Goal: Navigation & Orientation: Find specific page/section

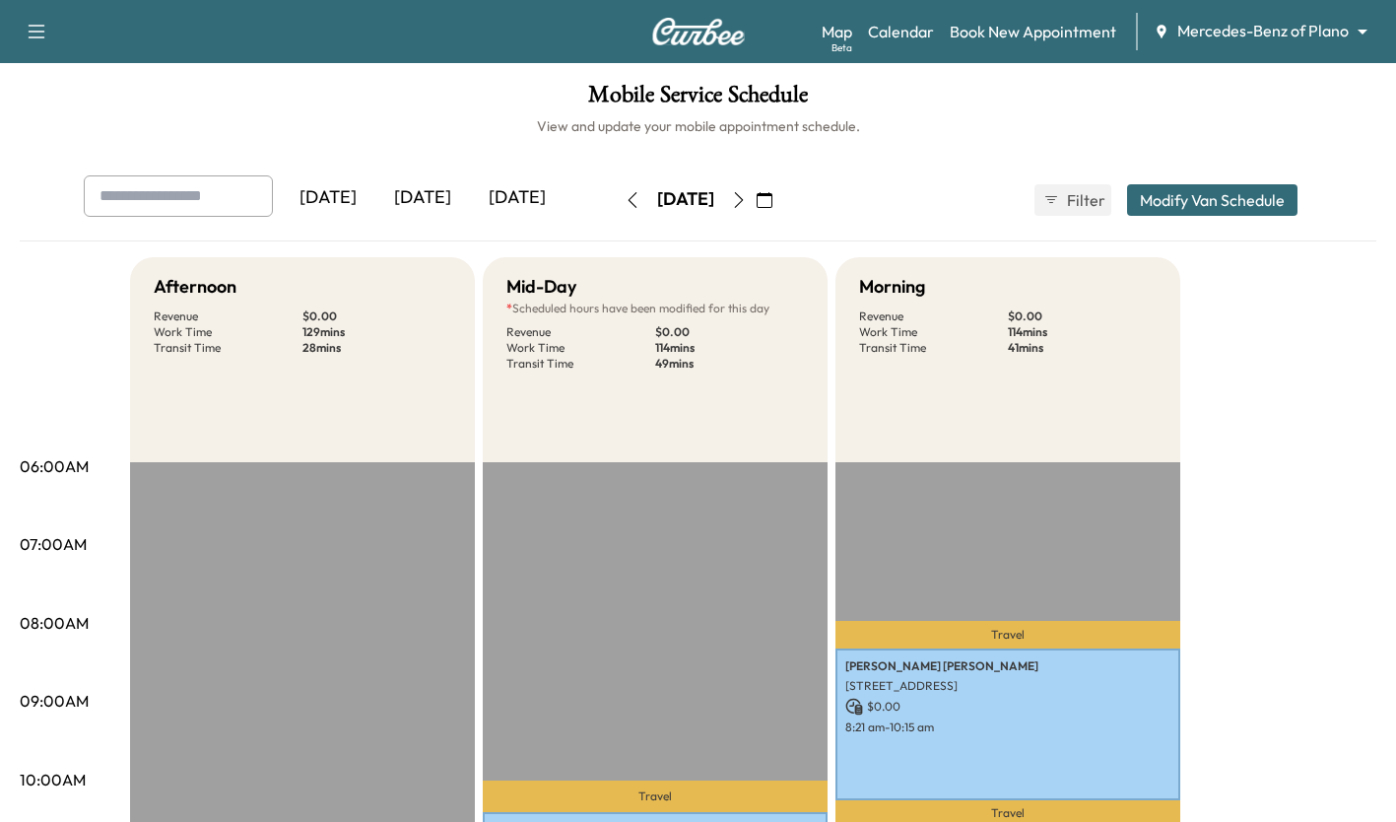
click at [747, 204] on icon "button" at bounding box center [739, 200] width 16 height 16
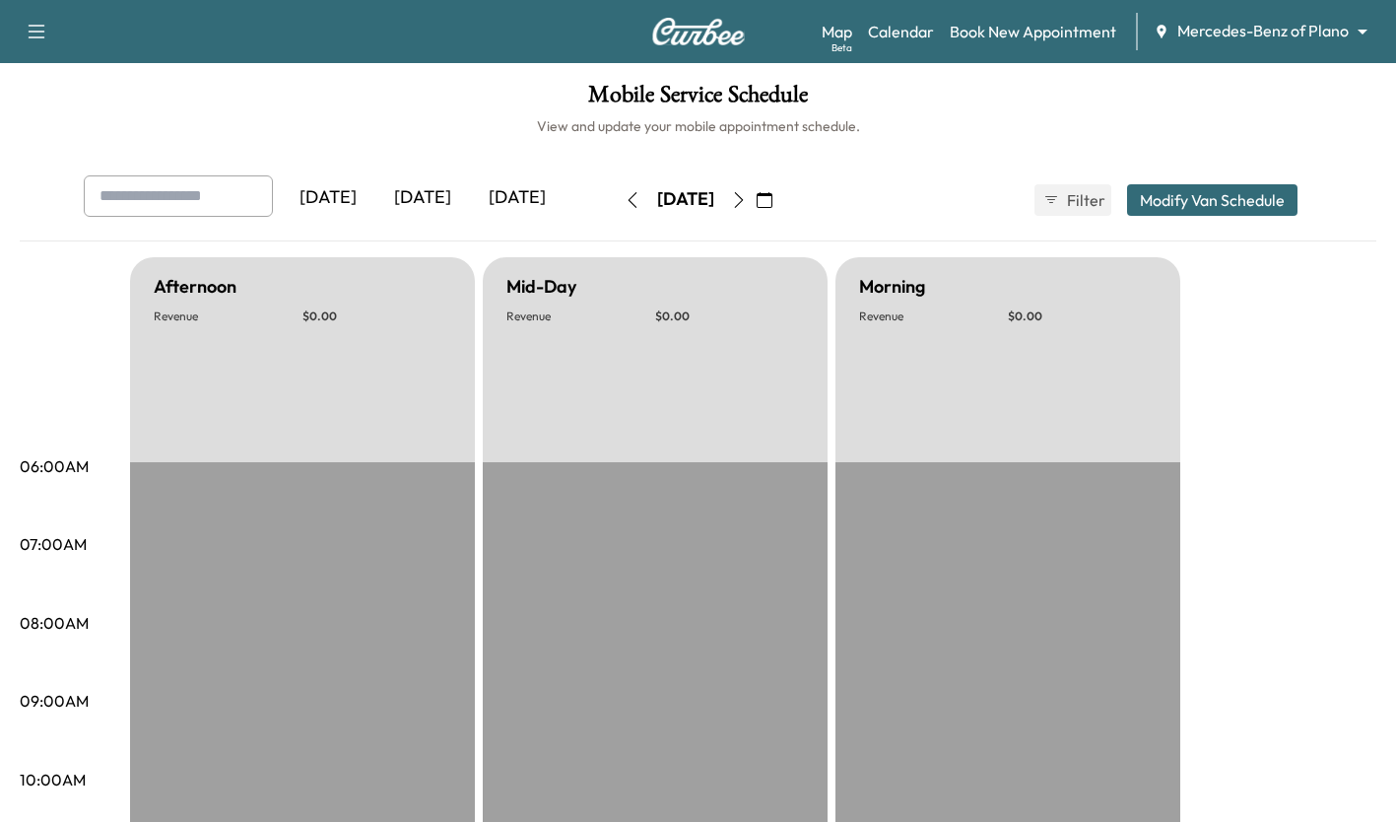
click at [756, 210] on button "button" at bounding box center [739, 200] width 34 height 32
click at [747, 201] on icon "button" at bounding box center [739, 200] width 16 height 16
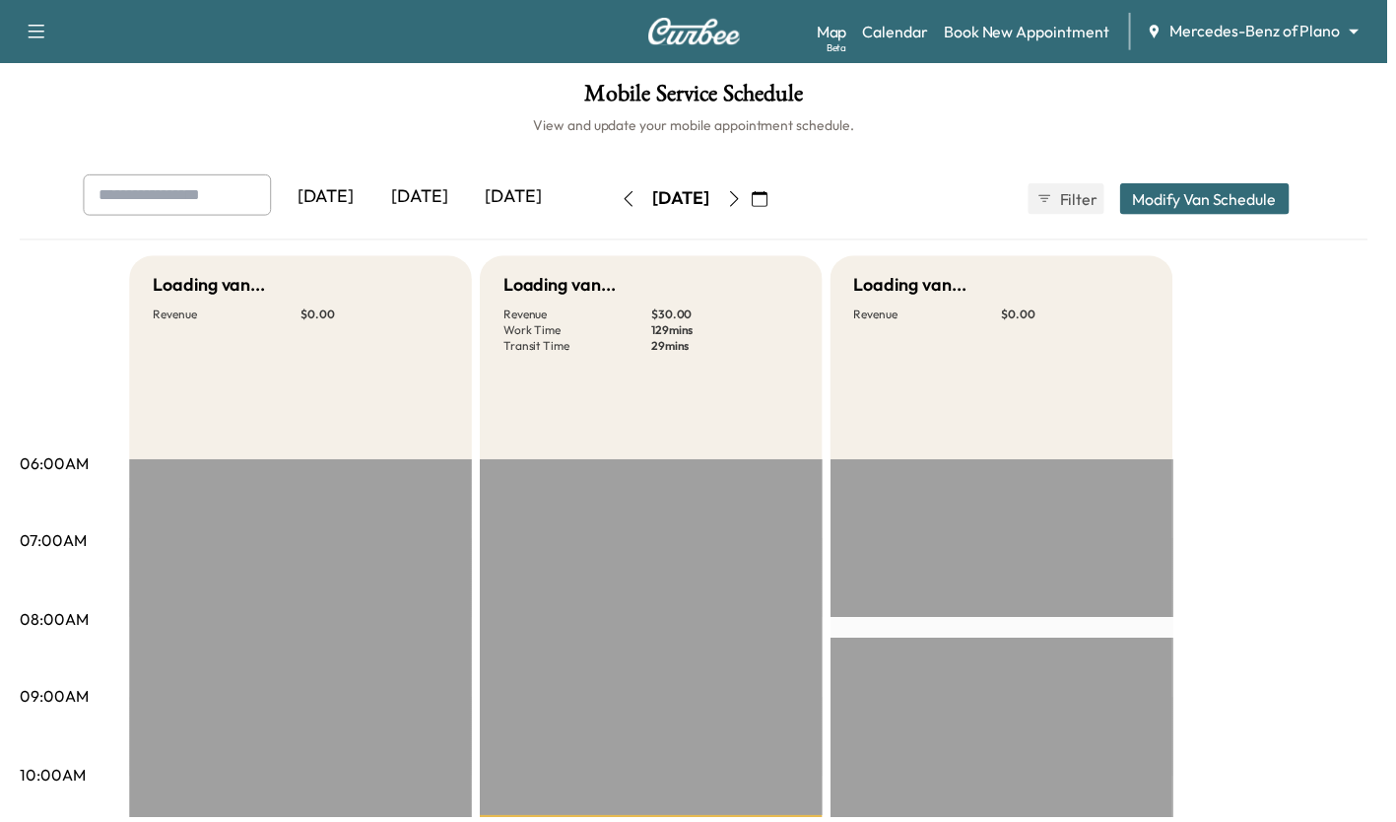
click at [747, 199] on icon "button" at bounding box center [739, 200] width 16 height 16
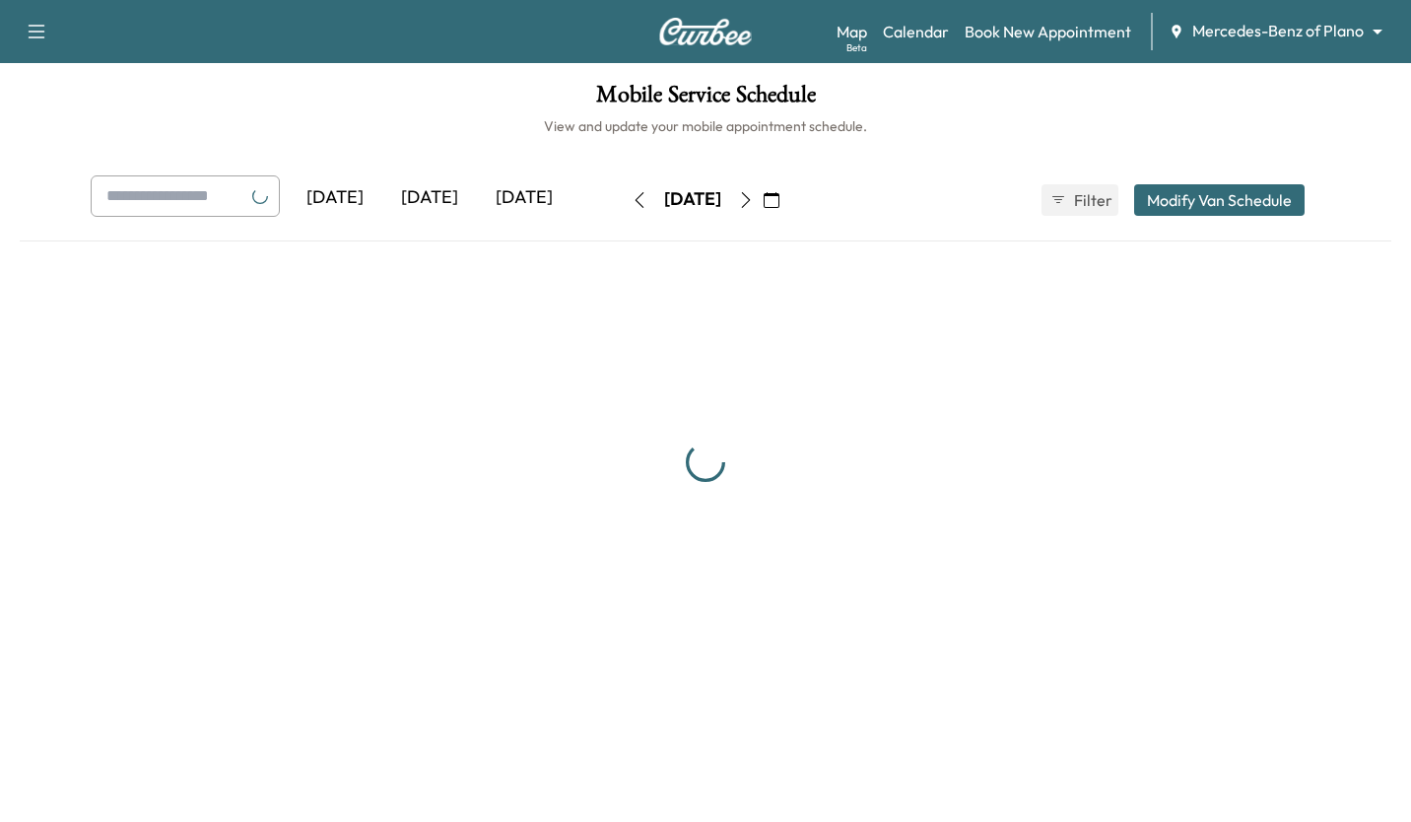
click at [763, 196] on button "button" at bounding box center [746, 200] width 34 height 32
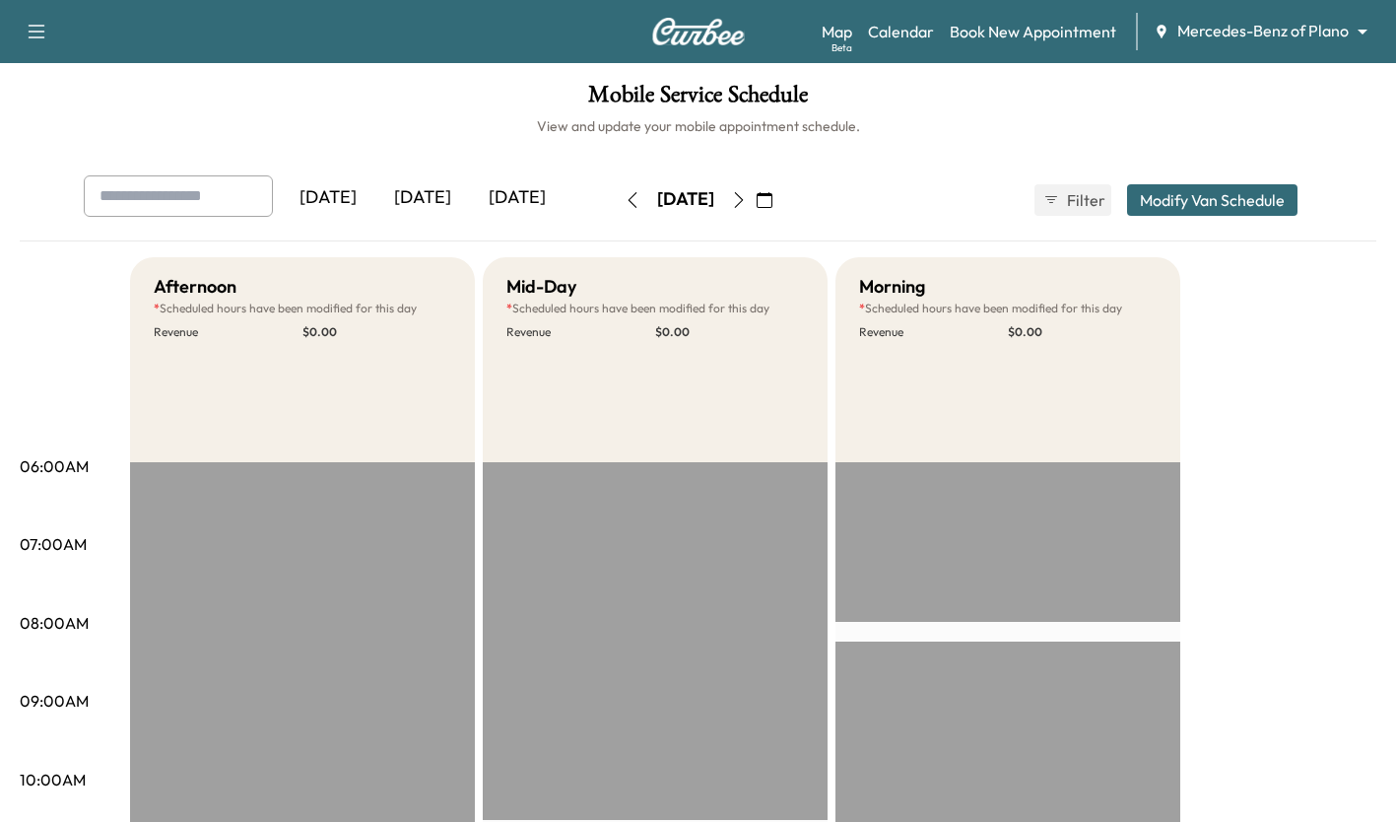
click at [747, 202] on icon "button" at bounding box center [739, 200] width 16 height 16
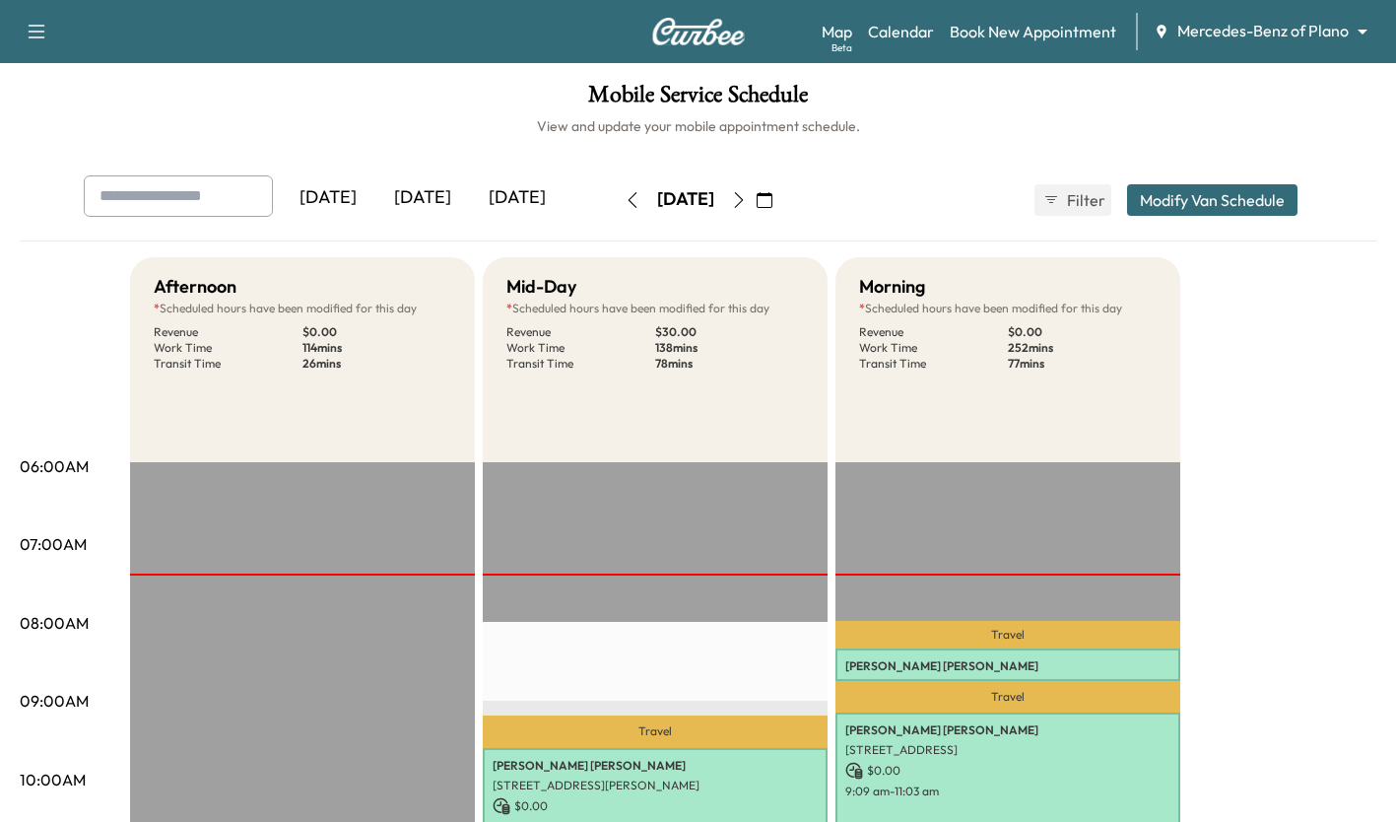
click at [1261, 33] on body "Support Log Out Map Beta Calendar Book New Appointment Mercedes-Benz of Plano *…" at bounding box center [698, 411] width 1396 height 822
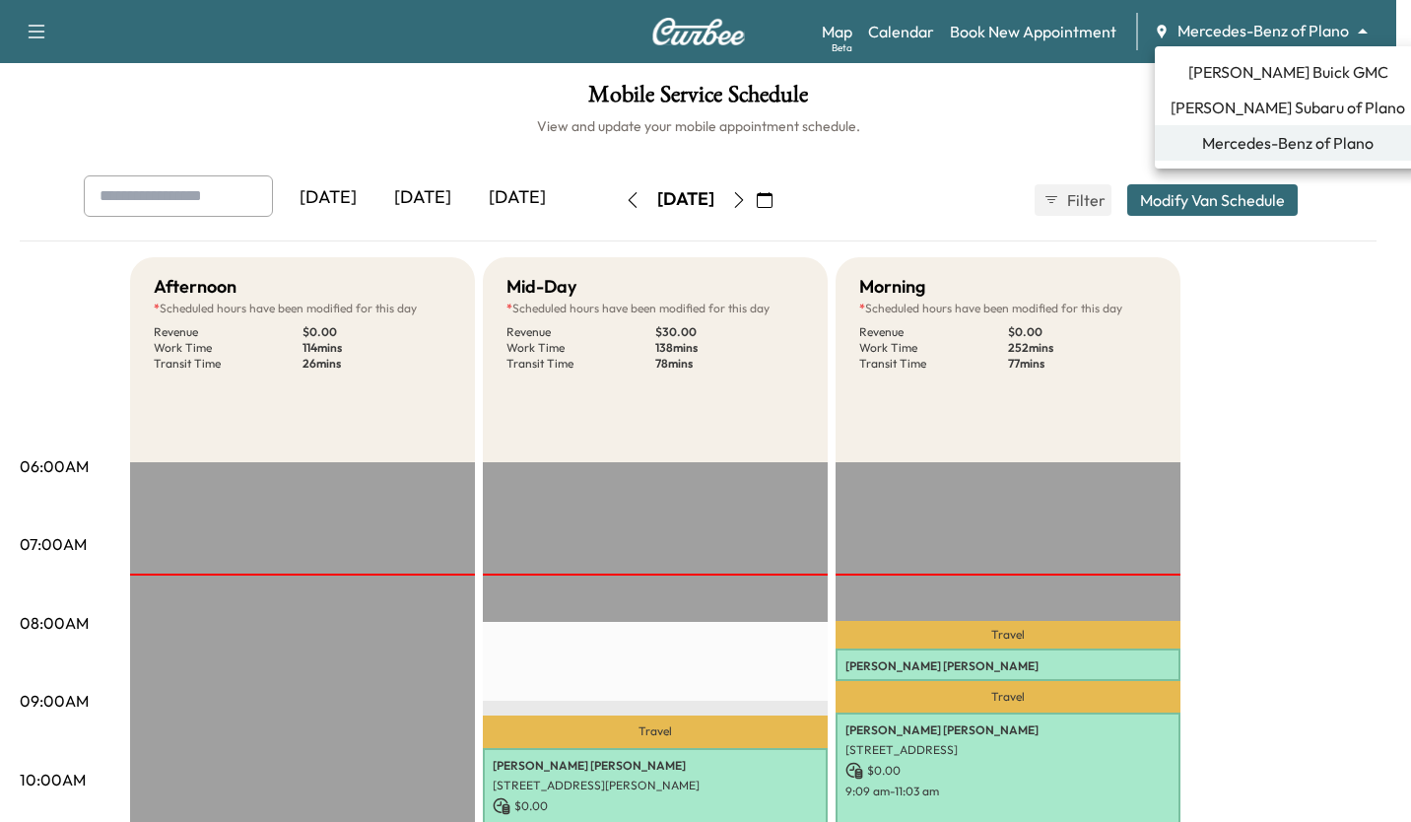
click at [1293, 79] on span "[PERSON_NAME] Buick GMC" at bounding box center [1288, 72] width 200 height 24
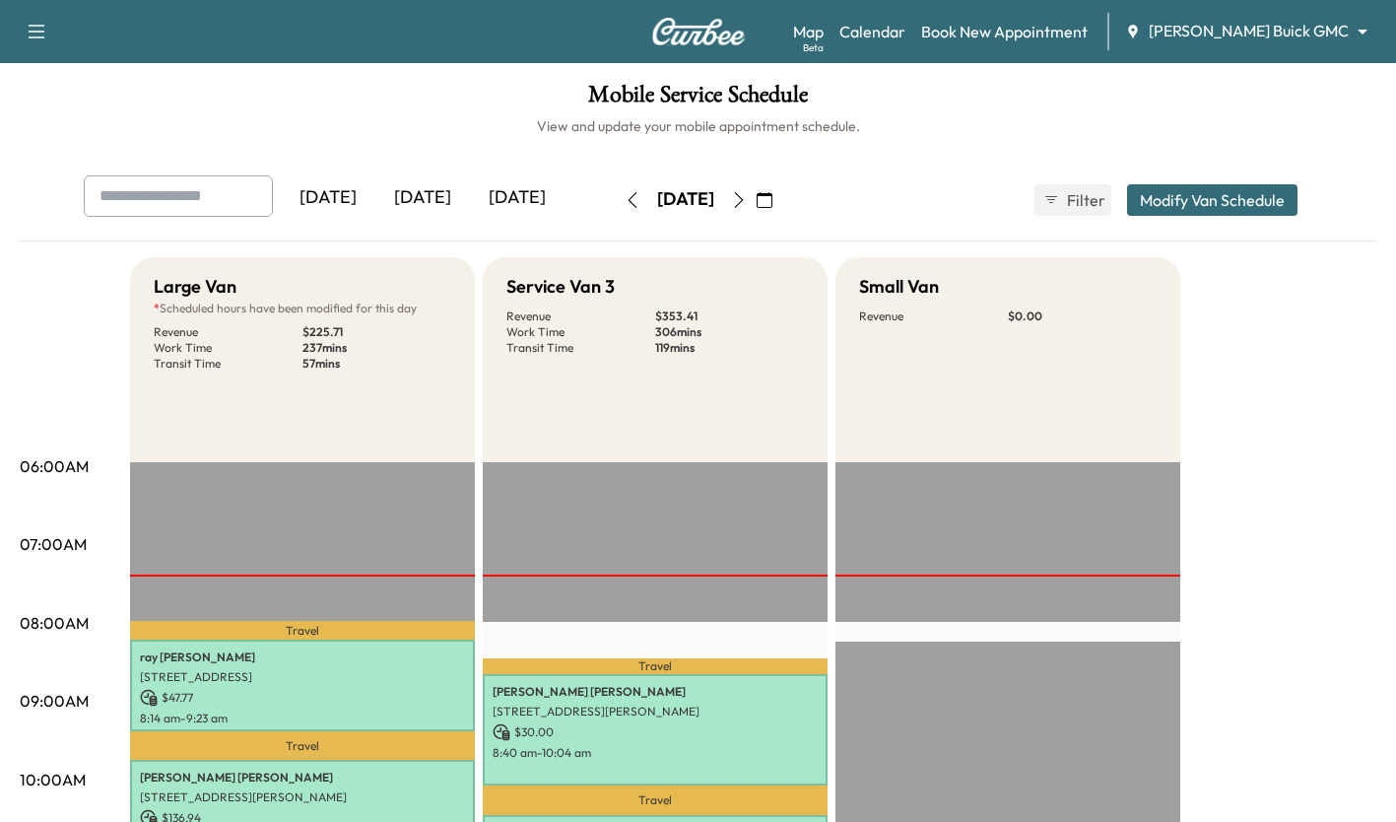
click at [1312, 38] on body "Support Log Out Map Beta Calendar Book New Appointment [PERSON_NAME] Buick GMC …" at bounding box center [698, 411] width 1396 height 822
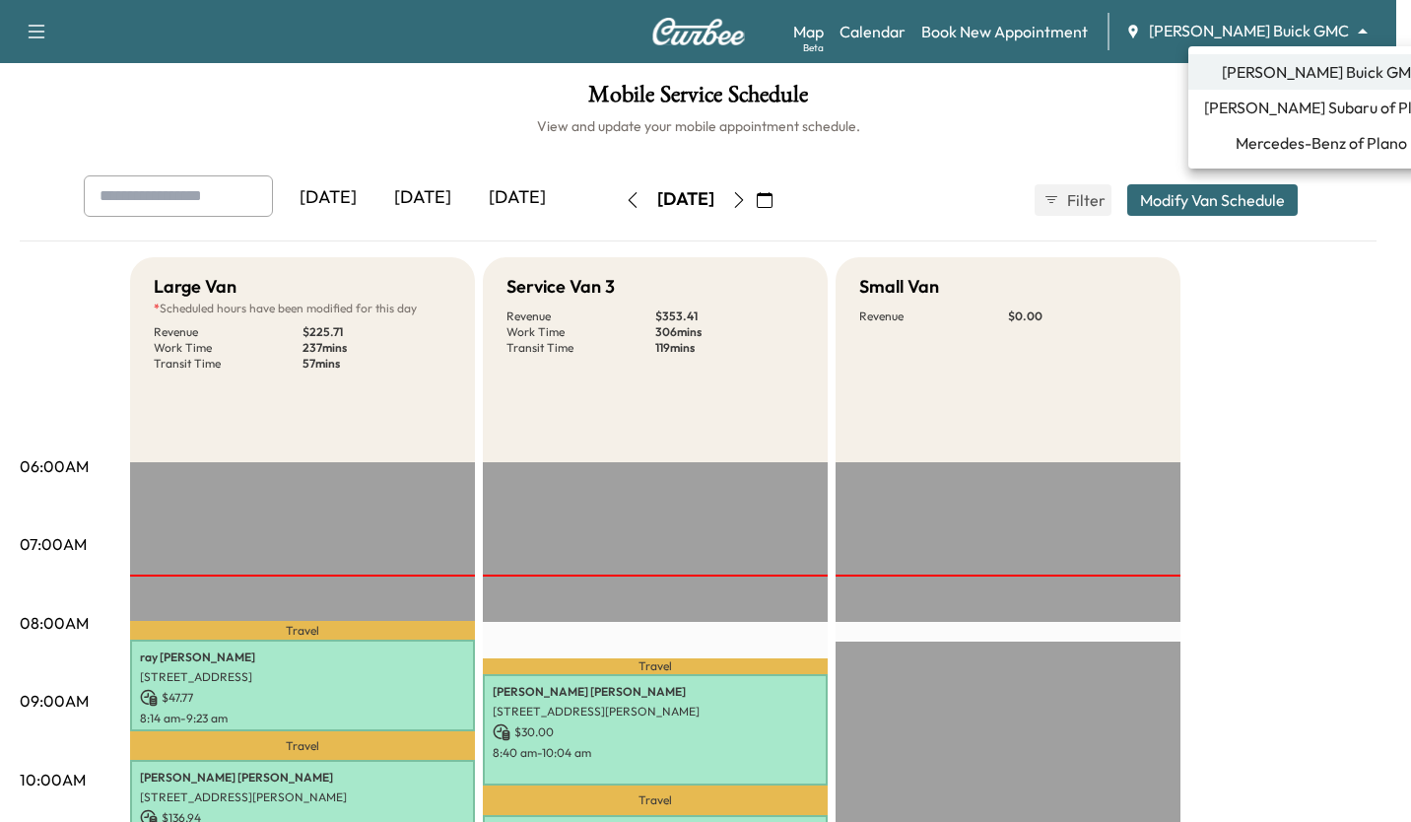
click at [1323, 123] on li "[PERSON_NAME] Subaru of Plano" at bounding box center [1321, 107] width 266 height 35
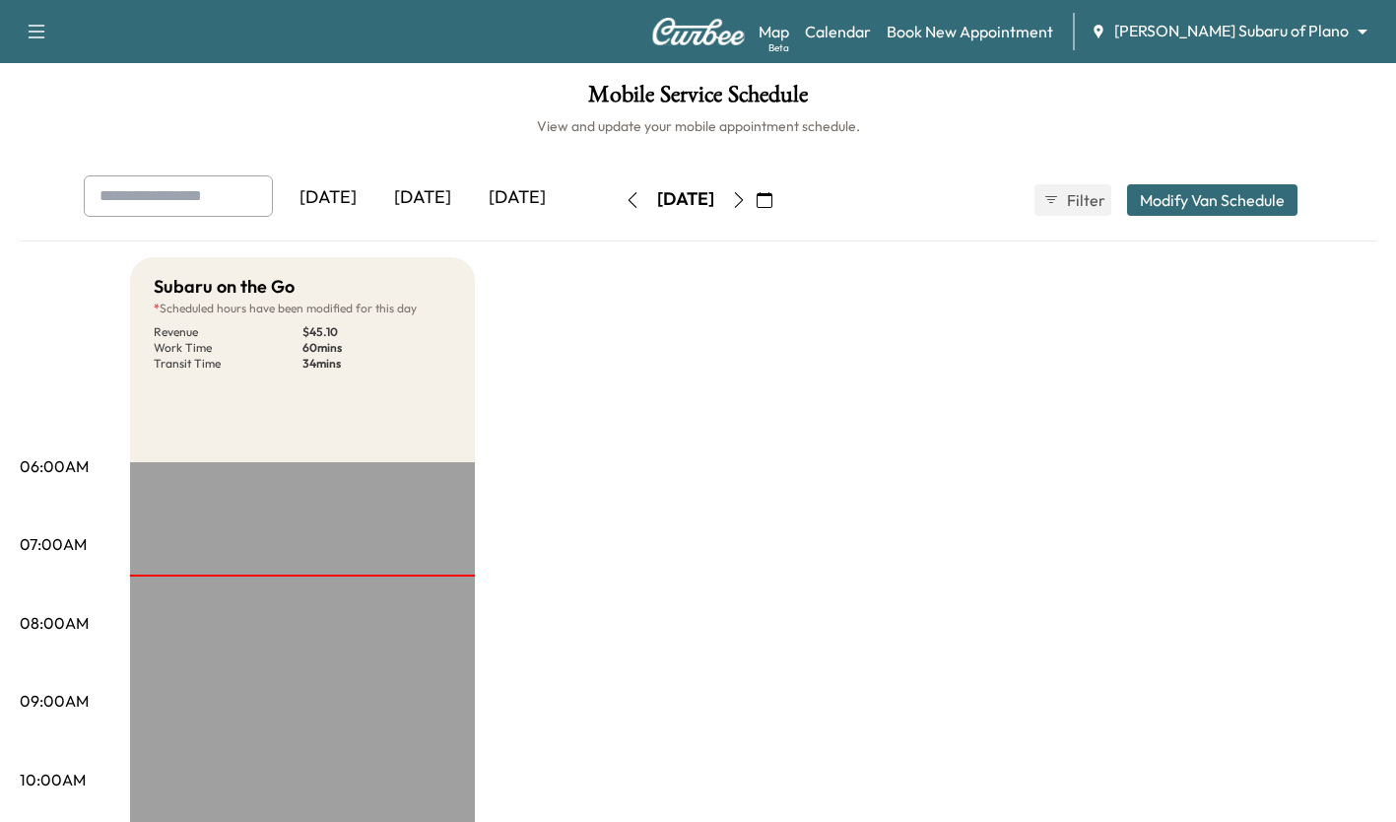
click at [1335, 40] on body "Support Log Out Map Beta Calendar Book New Appointment [PERSON_NAME] Subaru of …" at bounding box center [698, 411] width 1396 height 822
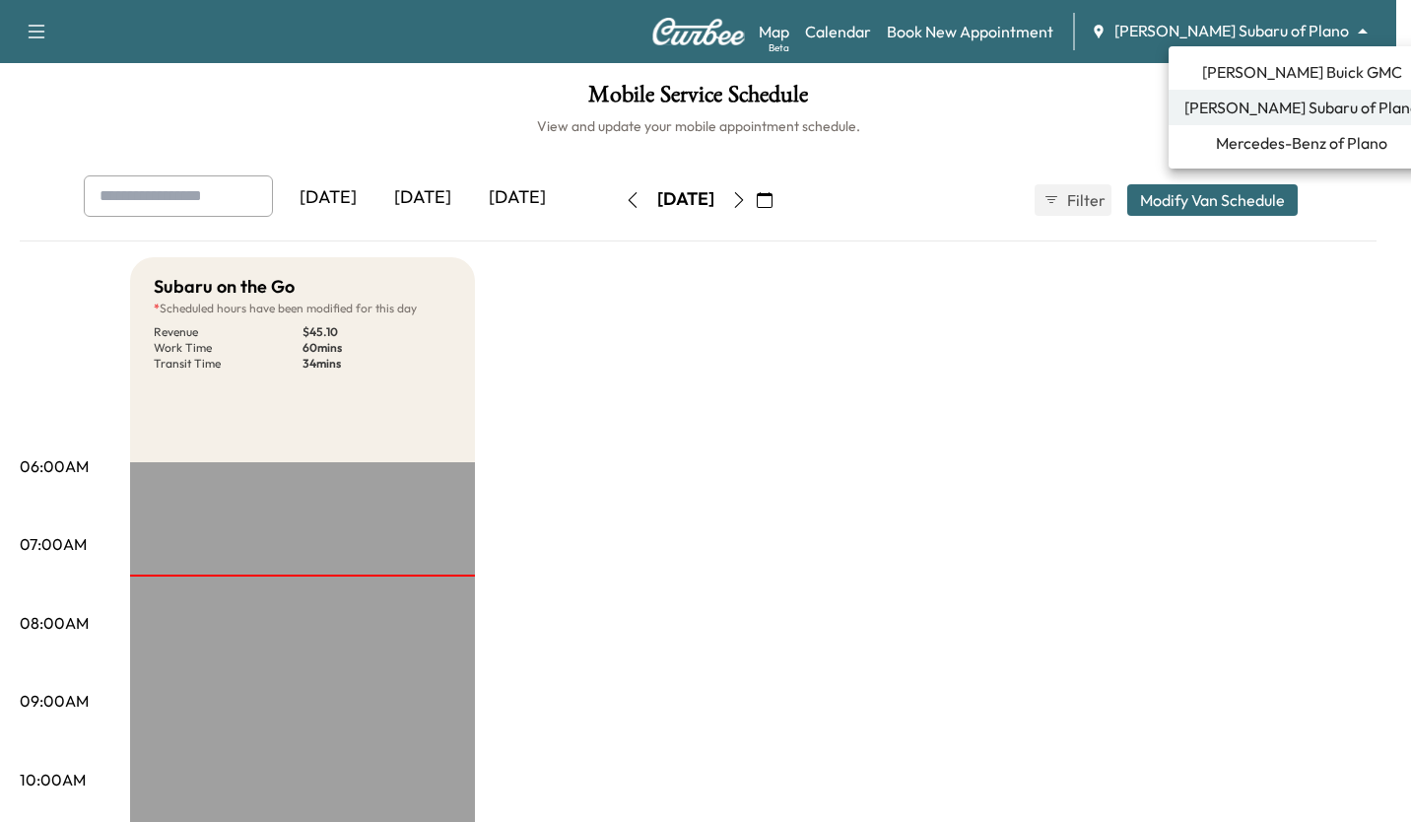
click at [1303, 156] on li "Mercedes-Benz of Plano" at bounding box center [1302, 142] width 266 height 35
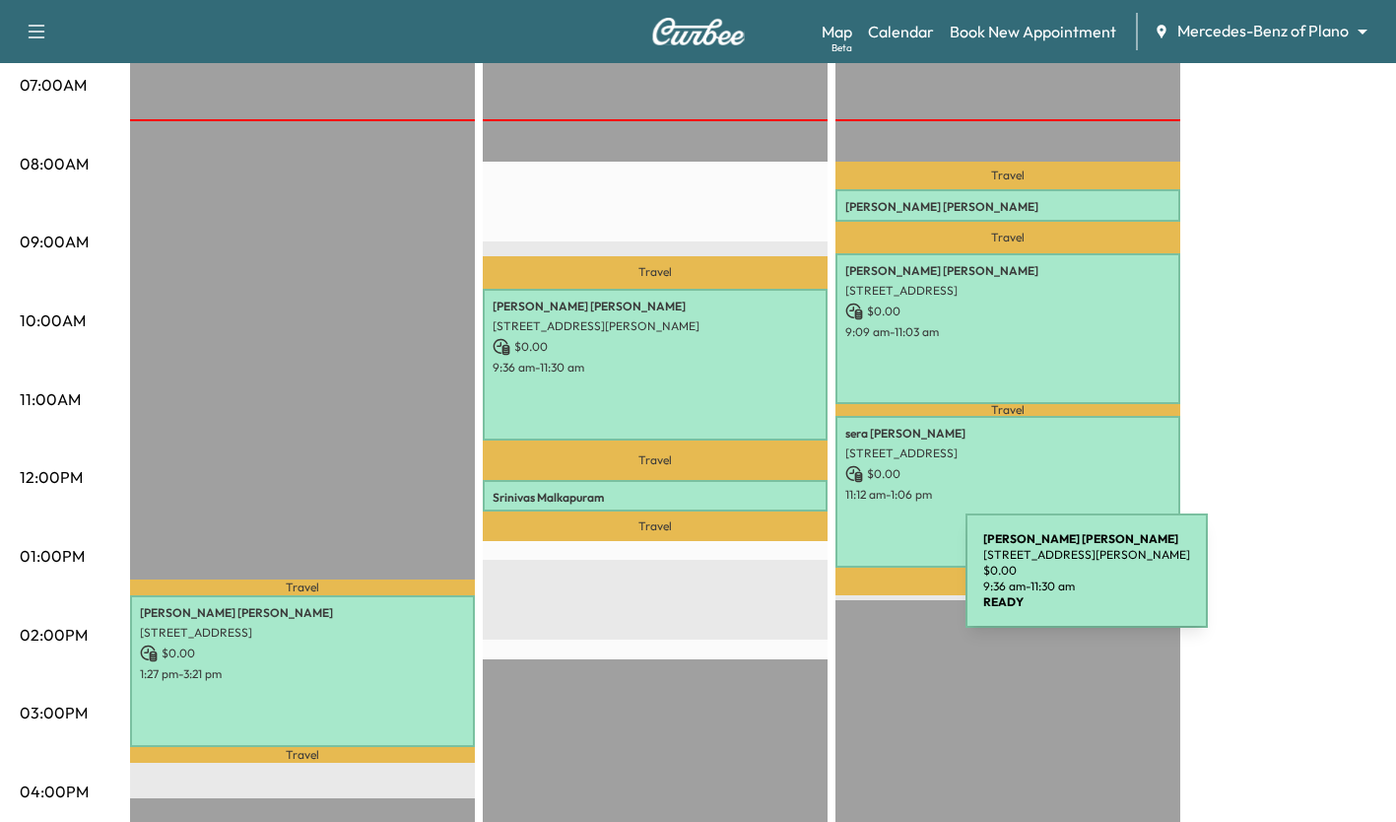
scroll to position [518, 0]
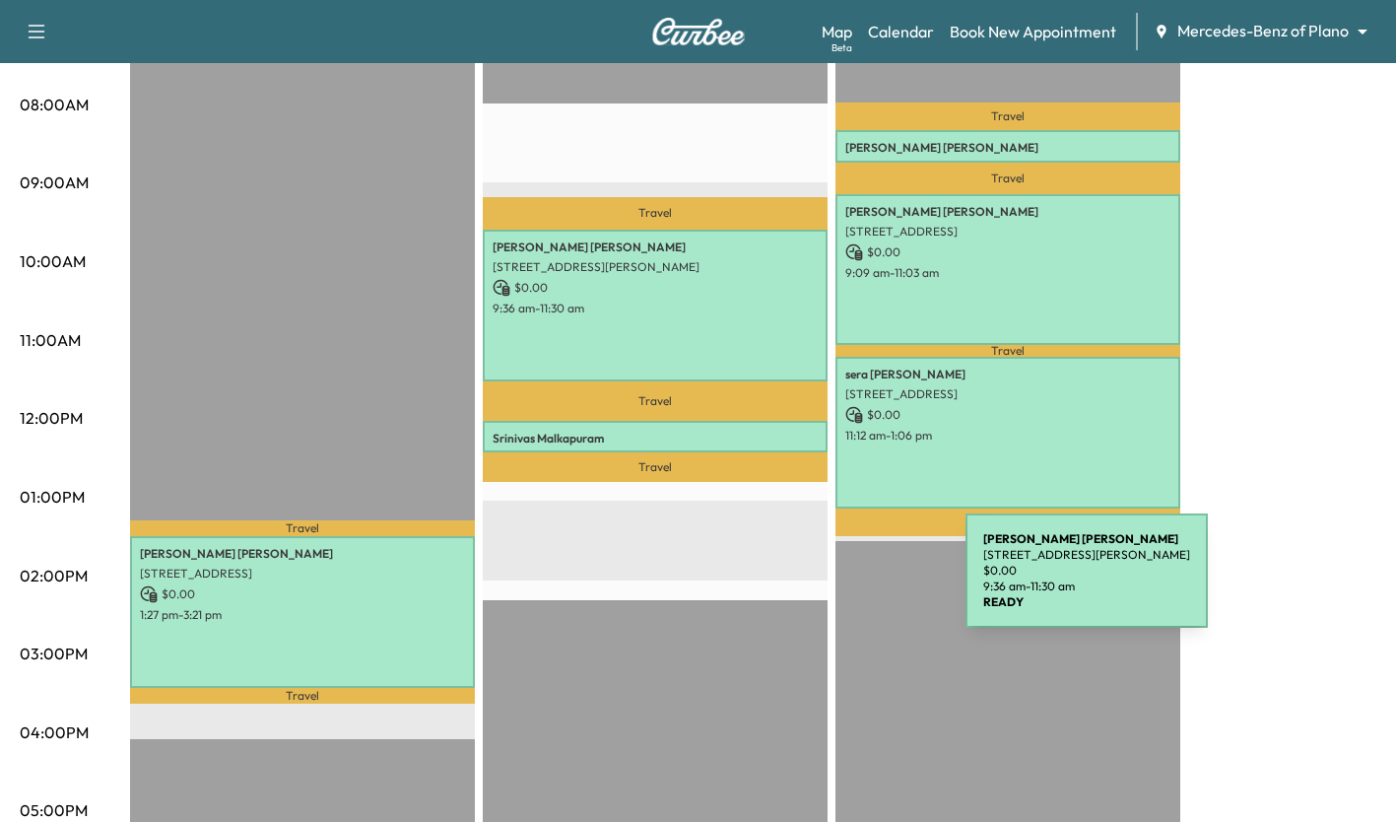
click at [933, 143] on p "[PERSON_NAME]" at bounding box center [1007, 148] width 325 height 16
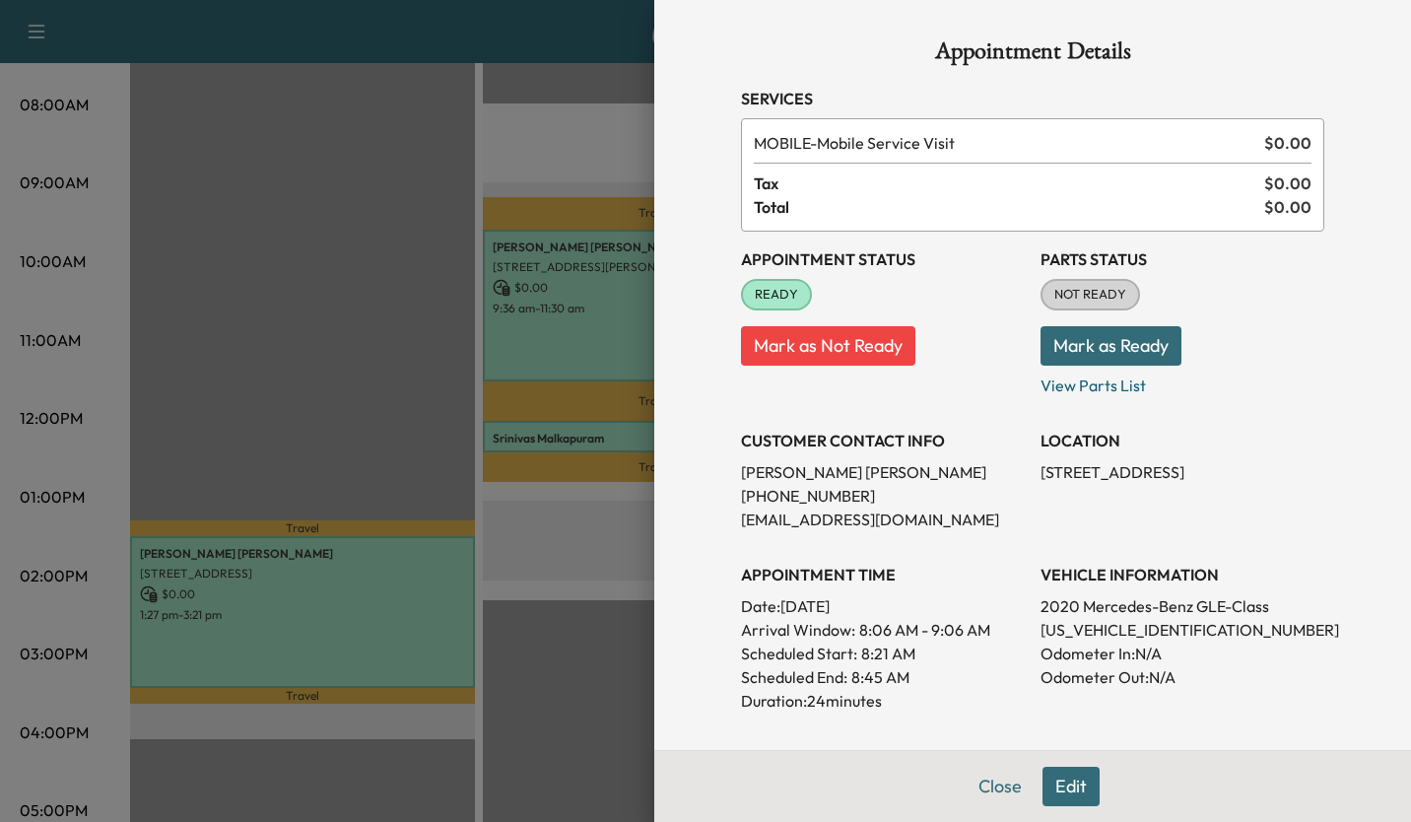
click at [520, 652] on div at bounding box center [705, 411] width 1411 height 822
